Goal: Find specific fact: Find contact information

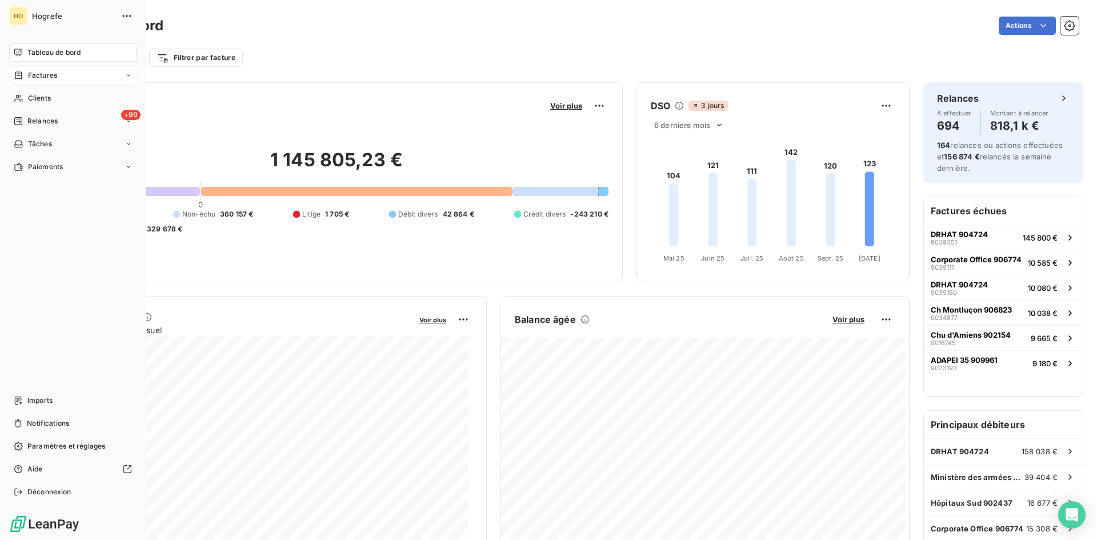
click at [45, 74] on span "Factures" at bounding box center [42, 75] width 29 height 10
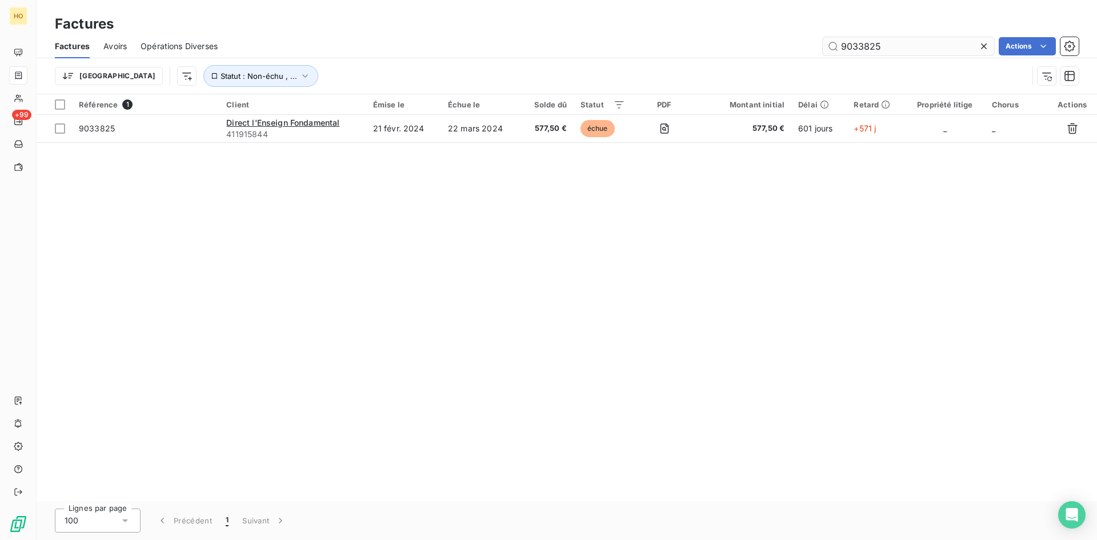
click at [913, 46] on input "9033825" at bounding box center [908, 46] width 171 height 18
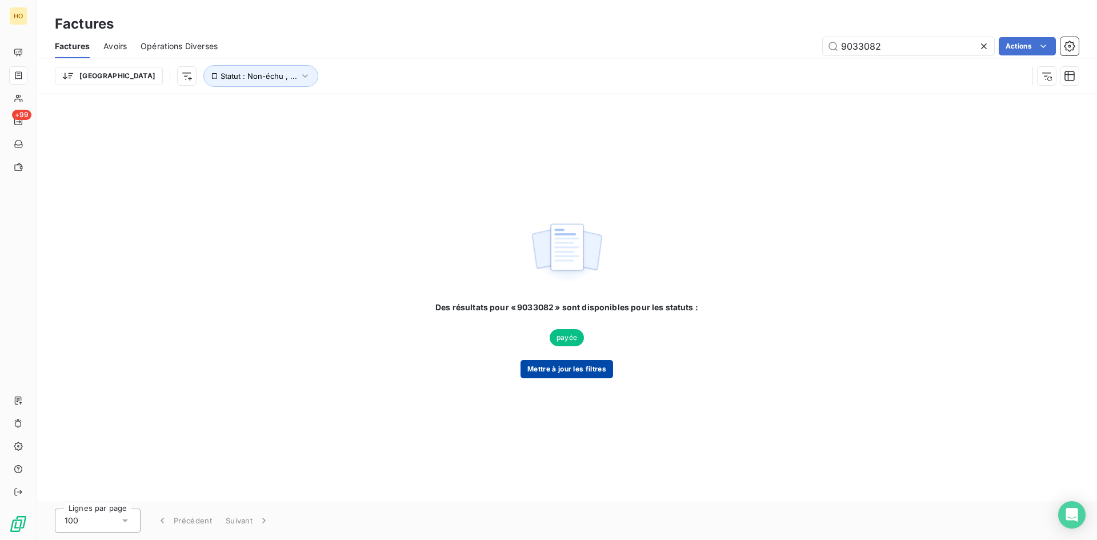
type input "9033082"
click at [579, 370] on button "Mettre à jour les filtres" at bounding box center [566, 369] width 93 height 18
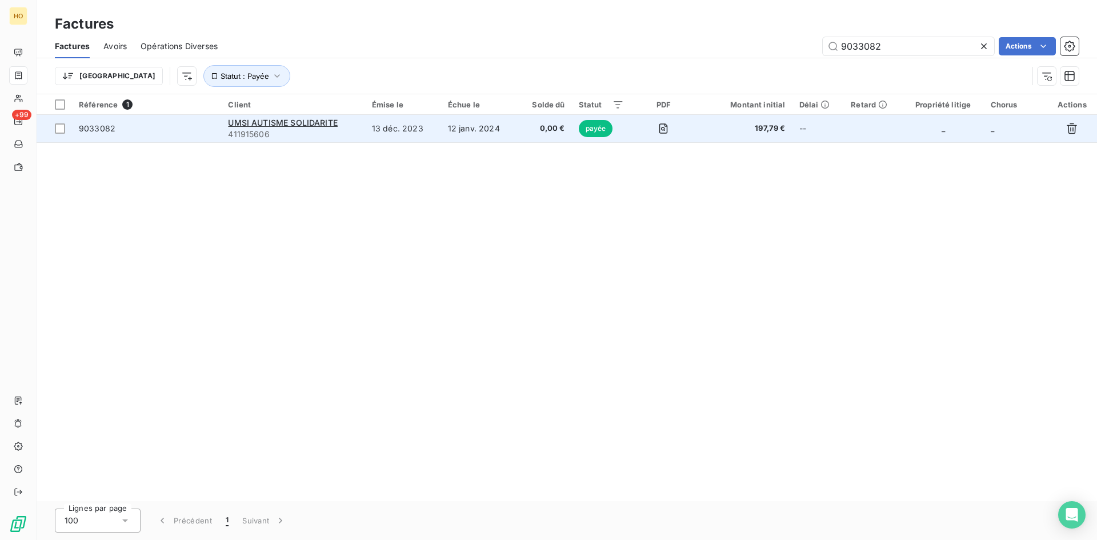
click at [493, 134] on td "12 janv. 2024" at bounding box center [479, 128] width 77 height 27
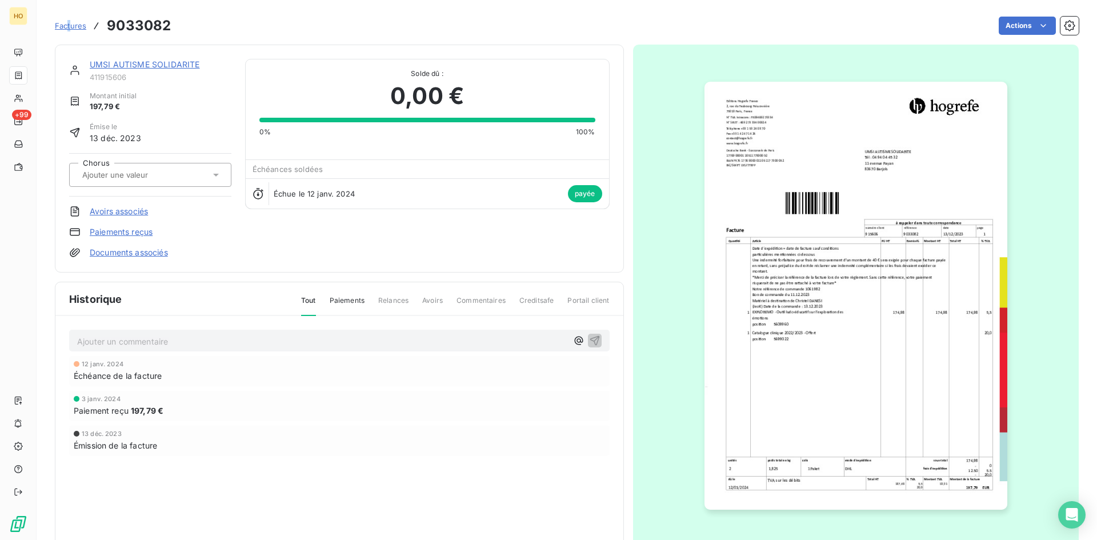
drag, startPoint x: 69, startPoint y: 19, endPoint x: 71, endPoint y: 25, distance: 6.9
click at [71, 25] on div "Factures 9033082" at bounding box center [113, 25] width 116 height 21
click at [71, 25] on span "Factures" at bounding box center [70, 25] width 31 height 9
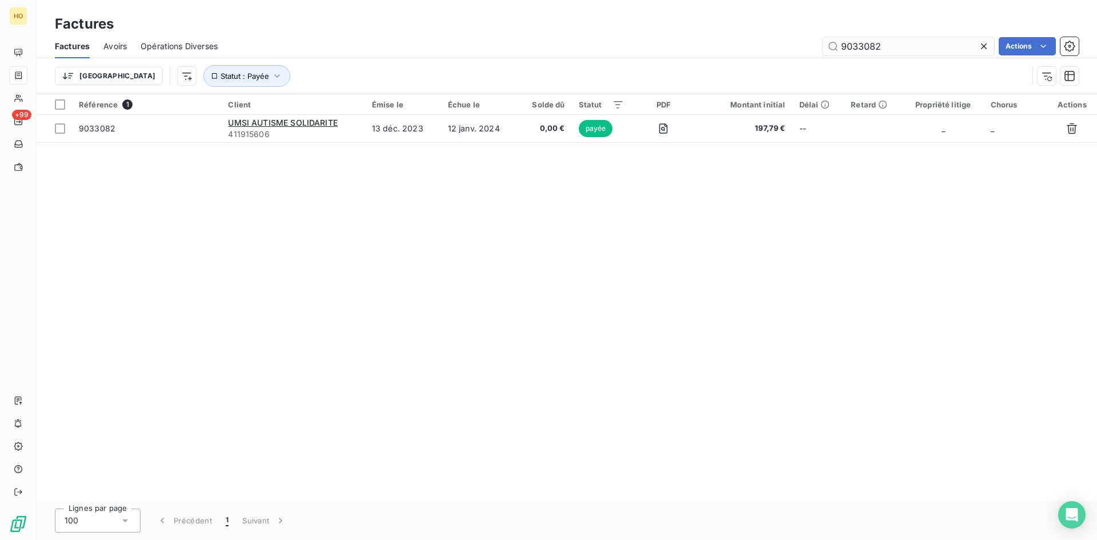
click at [899, 53] on input "9033082" at bounding box center [908, 46] width 171 height 18
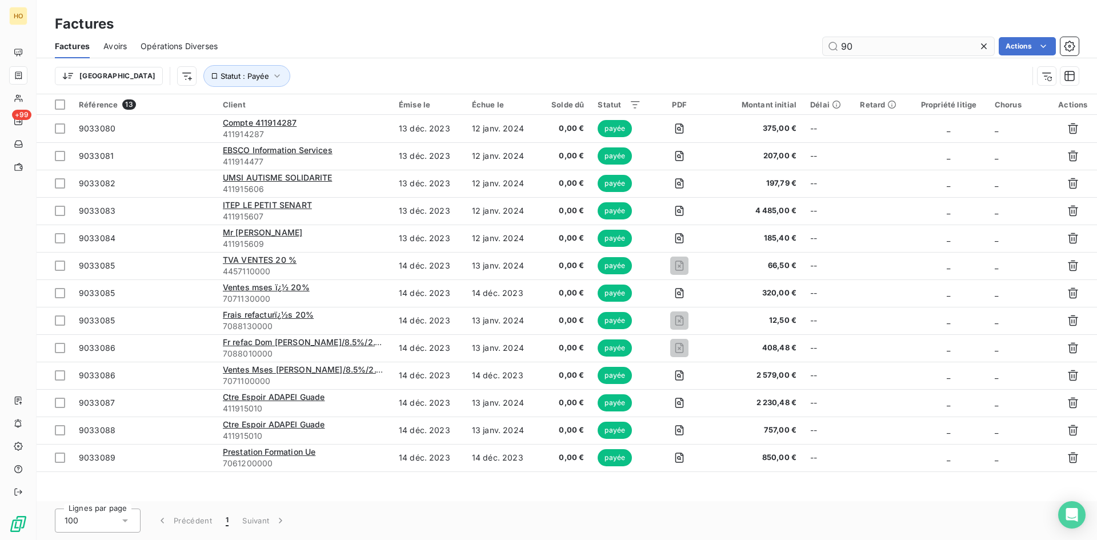
type input "9"
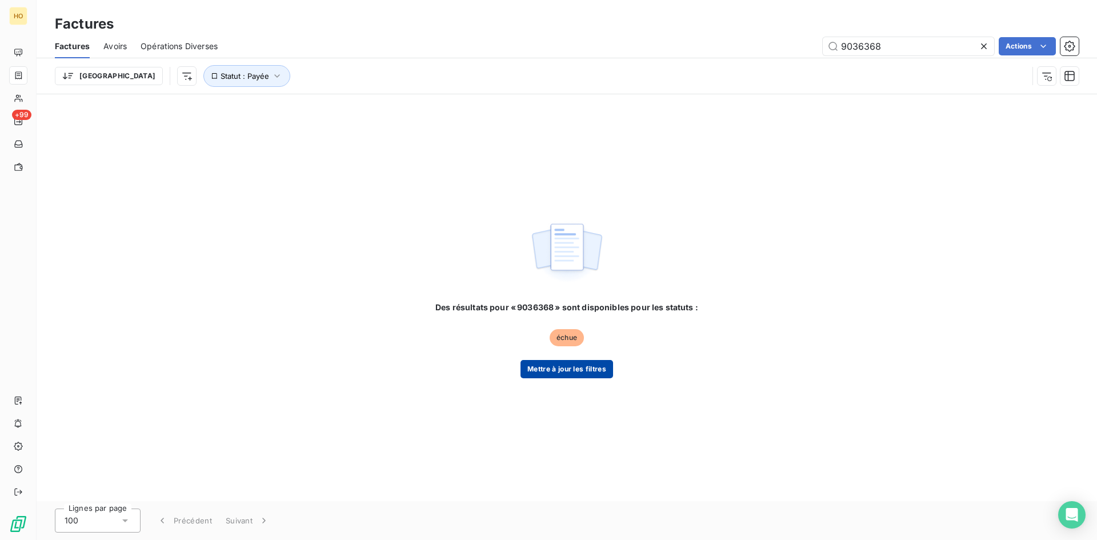
type input "9036368"
click at [574, 365] on button "Mettre à jour les filtres" at bounding box center [566, 369] width 93 height 18
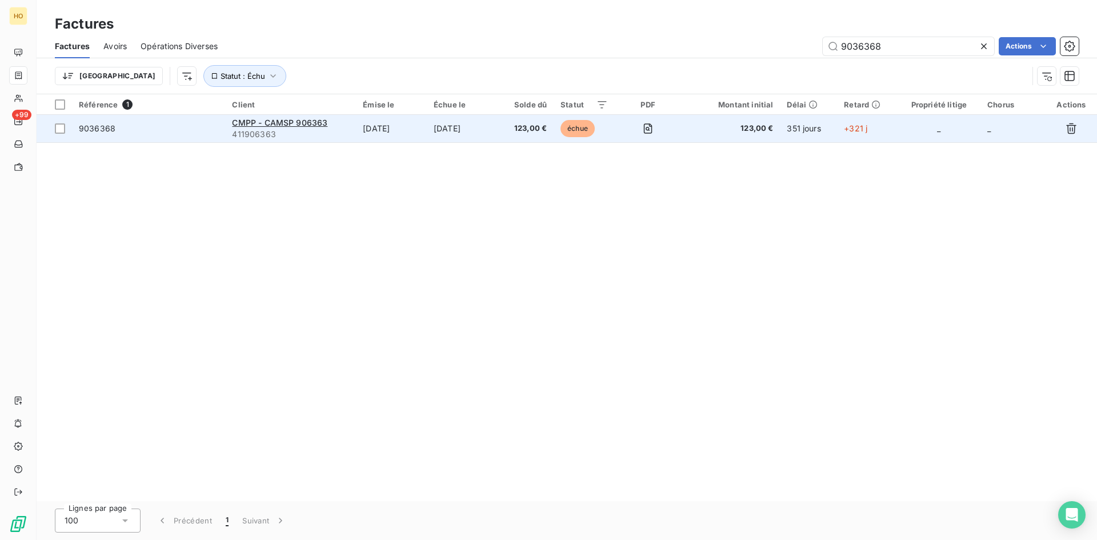
click at [527, 123] on span "123,00 €" at bounding box center [526, 128] width 42 height 11
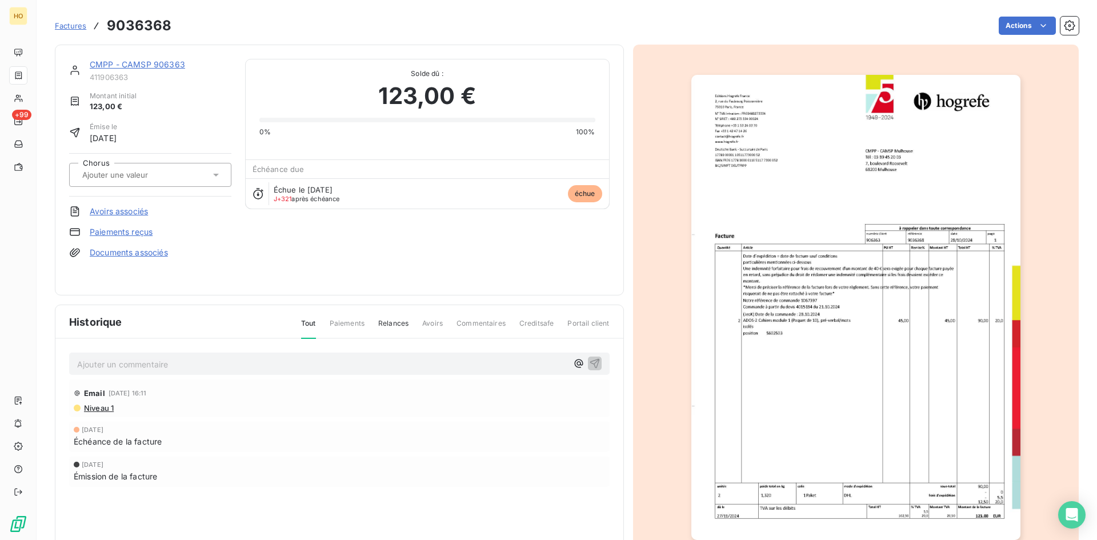
click at [170, 61] on link "CMPP - CAMSP 906363" at bounding box center [137, 64] width 95 height 10
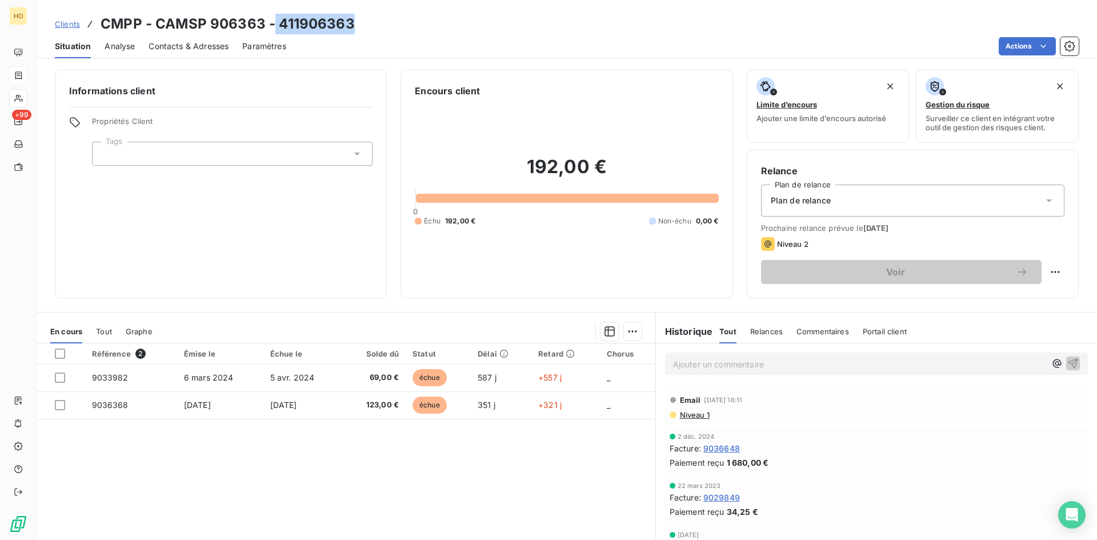
drag, startPoint x: 354, startPoint y: 25, endPoint x: 274, endPoint y: 19, distance: 80.2
click at [274, 19] on div "Clients CMPP - CAMSP 906363 - 411906363" at bounding box center [567, 24] width 1060 height 21
click at [358, 22] on div "Clients CMPP - CAMSP 906363 - 411906363" at bounding box center [567, 24] width 1060 height 21
drag, startPoint x: 351, startPoint y: 22, endPoint x: 277, endPoint y: 18, distance: 73.8
click at [277, 18] on h3 "CMPP - CAMSP 906363 - 411906363" at bounding box center [228, 24] width 254 height 21
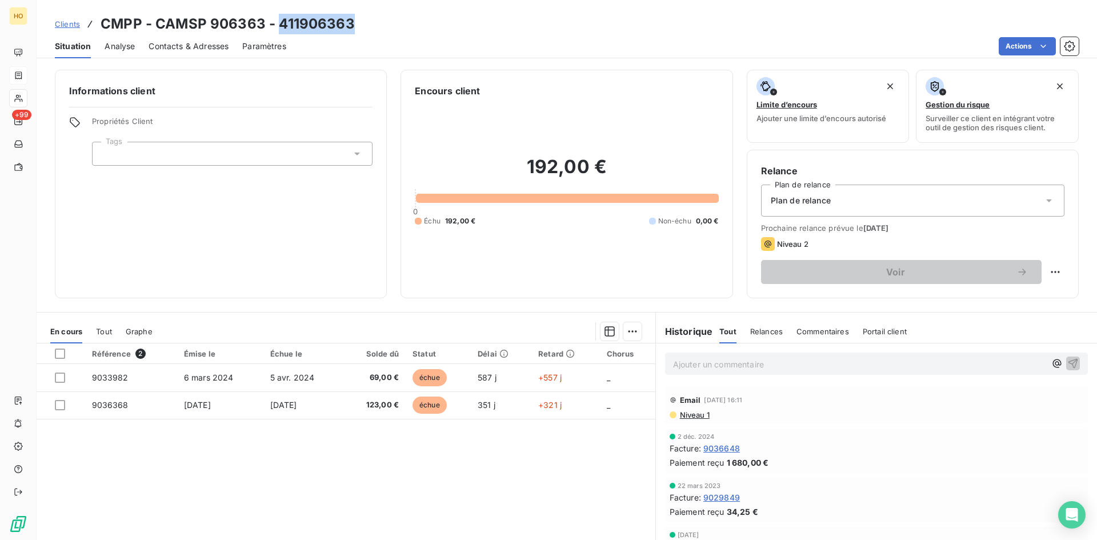
copy h3 "411906363"
